Goal: Task Accomplishment & Management: Manage account settings

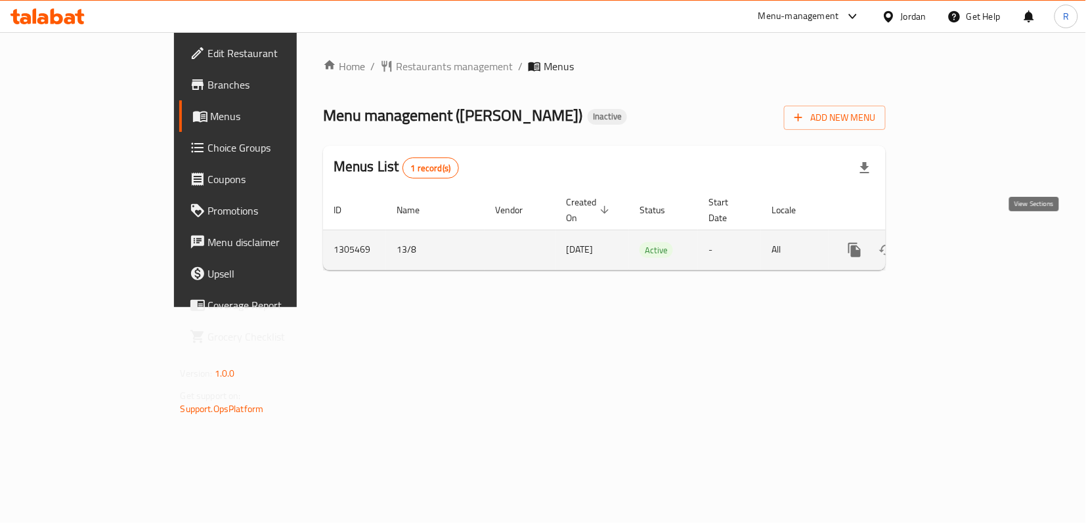
click at [957, 242] on icon "enhanced table" at bounding box center [950, 250] width 16 height 16
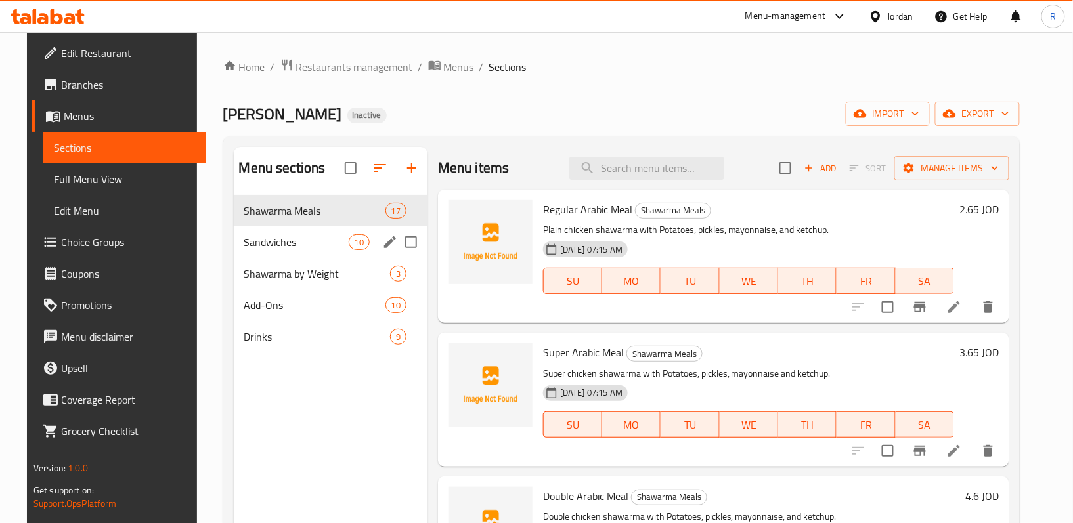
click at [290, 232] on div "Sandwiches 10" at bounding box center [331, 243] width 194 height 32
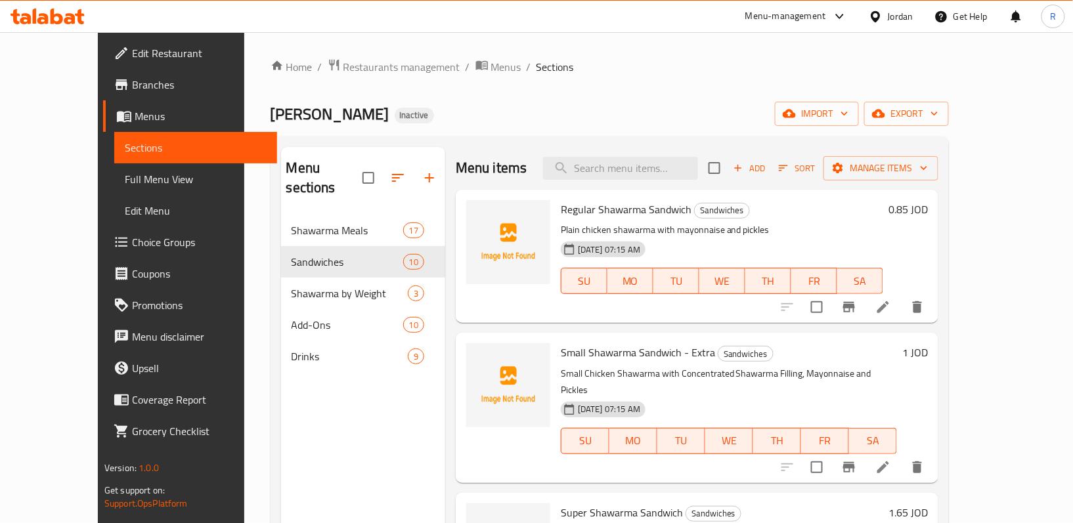
click at [132, 56] on span "Edit Restaurant" at bounding box center [199, 53] width 135 height 16
